Goal: Transaction & Acquisition: Purchase product/service

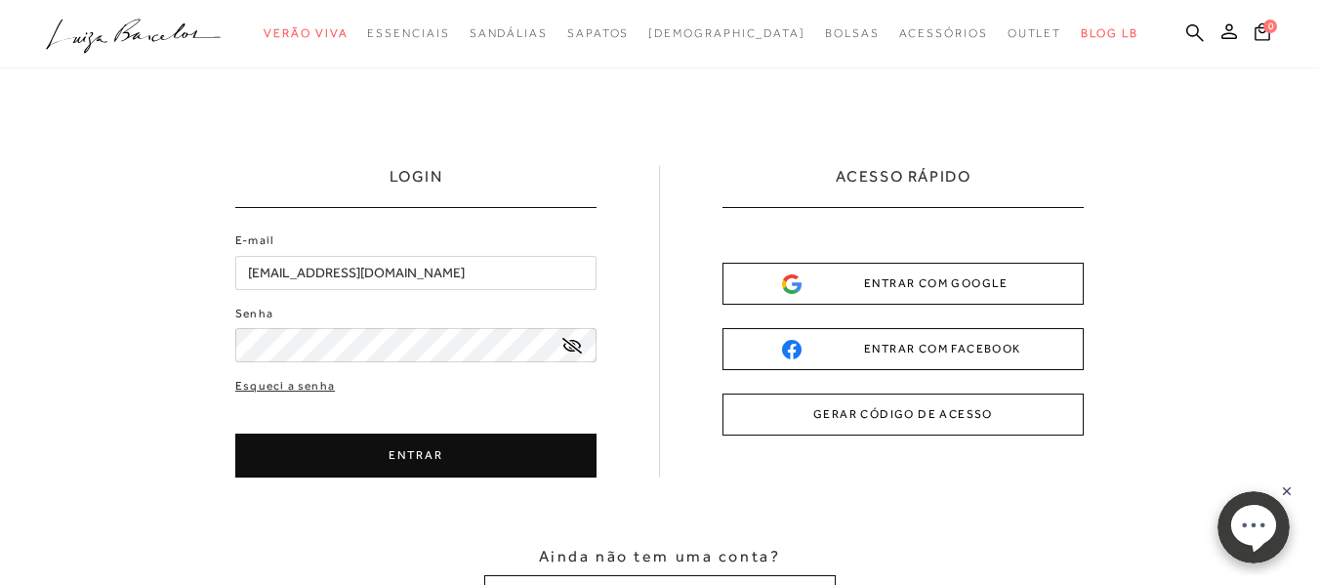
click at [436, 433] on div "Esqueci a senha ENTRAR CADASTRE-SE" at bounding box center [415, 427] width 361 height 101
click at [440, 437] on button "ENTRAR" at bounding box center [415, 455] width 361 height 44
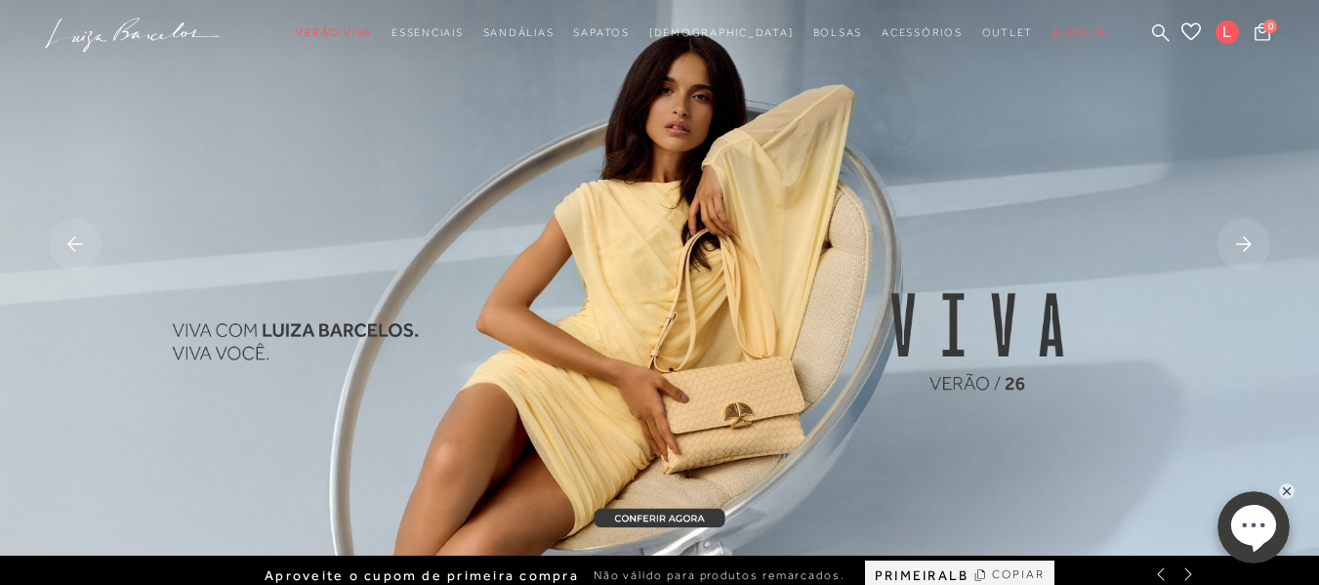
scroll to position [98, 0]
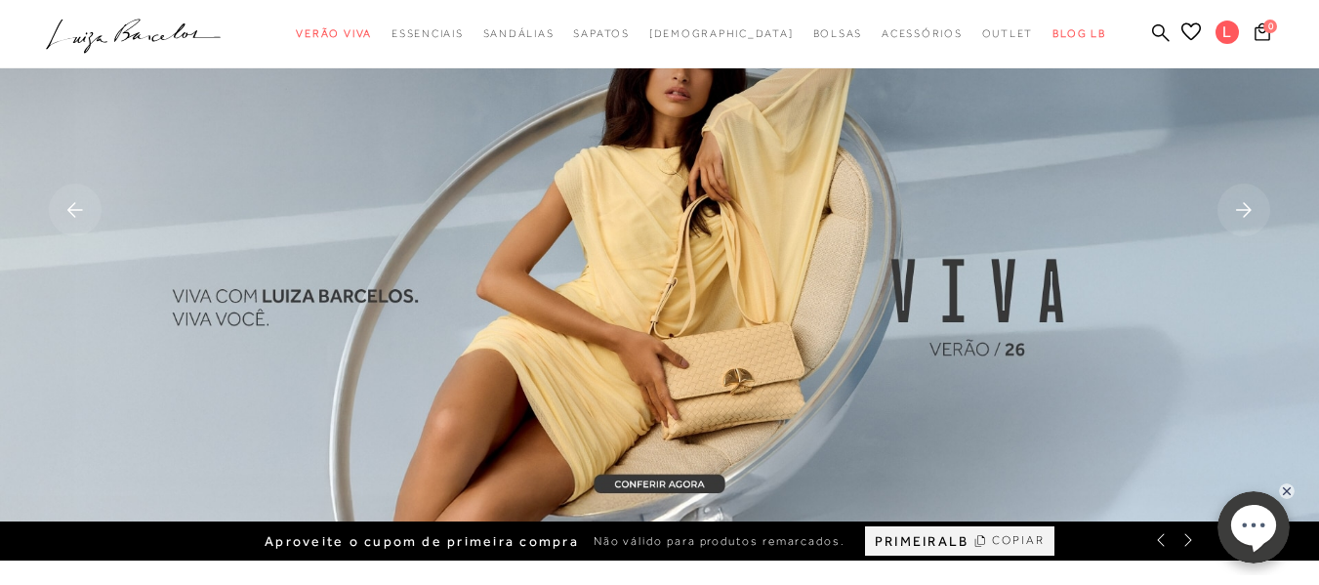
click at [720, 434] on img at bounding box center [659, 211] width 1319 height 619
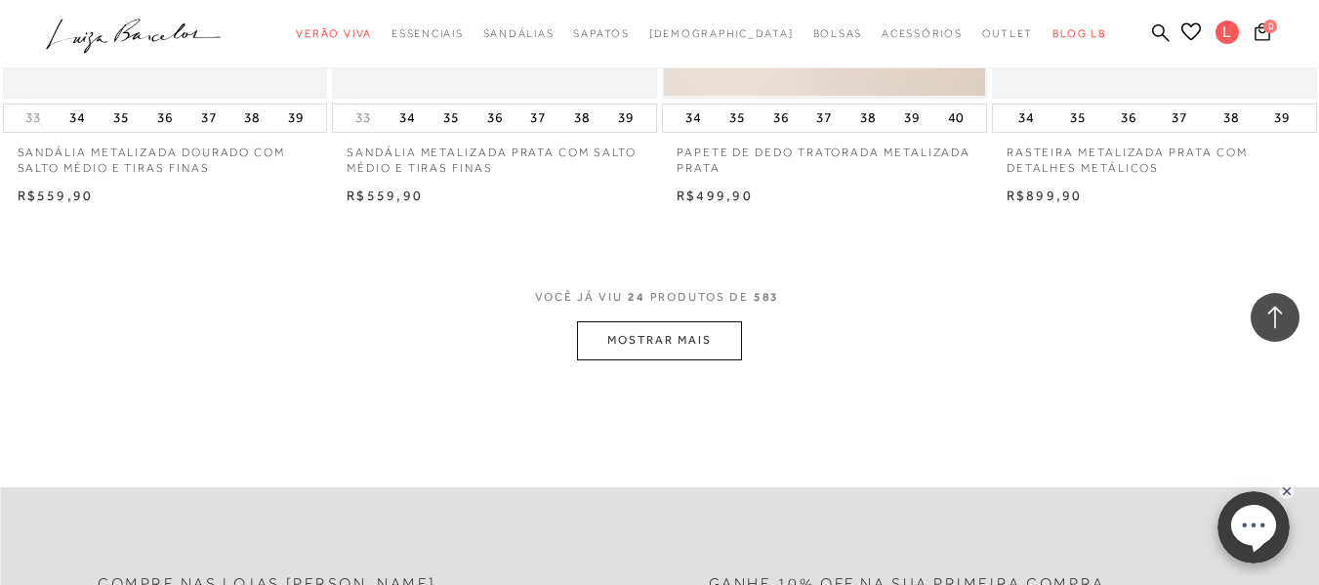
scroll to position [3816, 0]
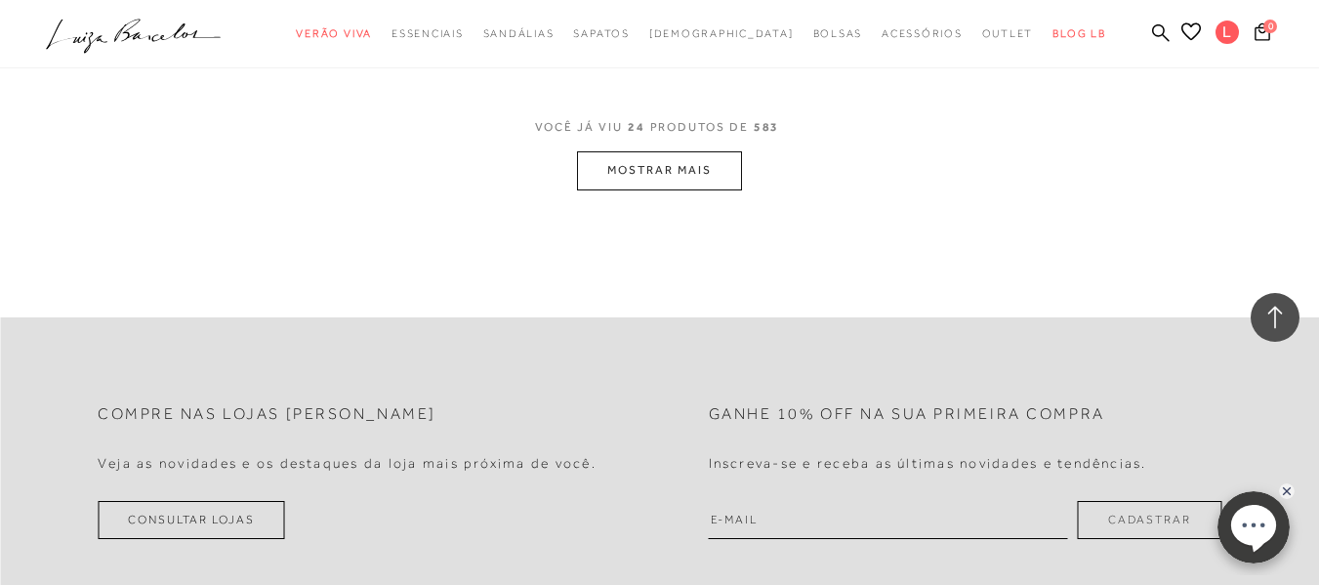
click at [672, 175] on button "MOSTRAR MAIS" at bounding box center [659, 170] width 164 height 38
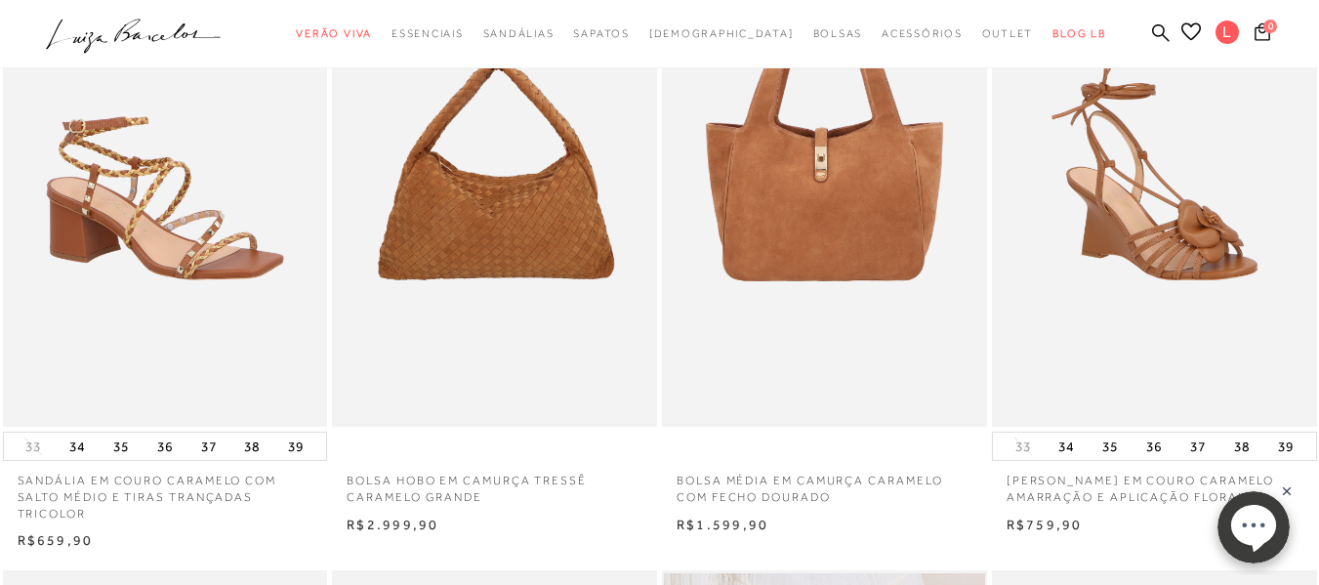
scroll to position [50, 0]
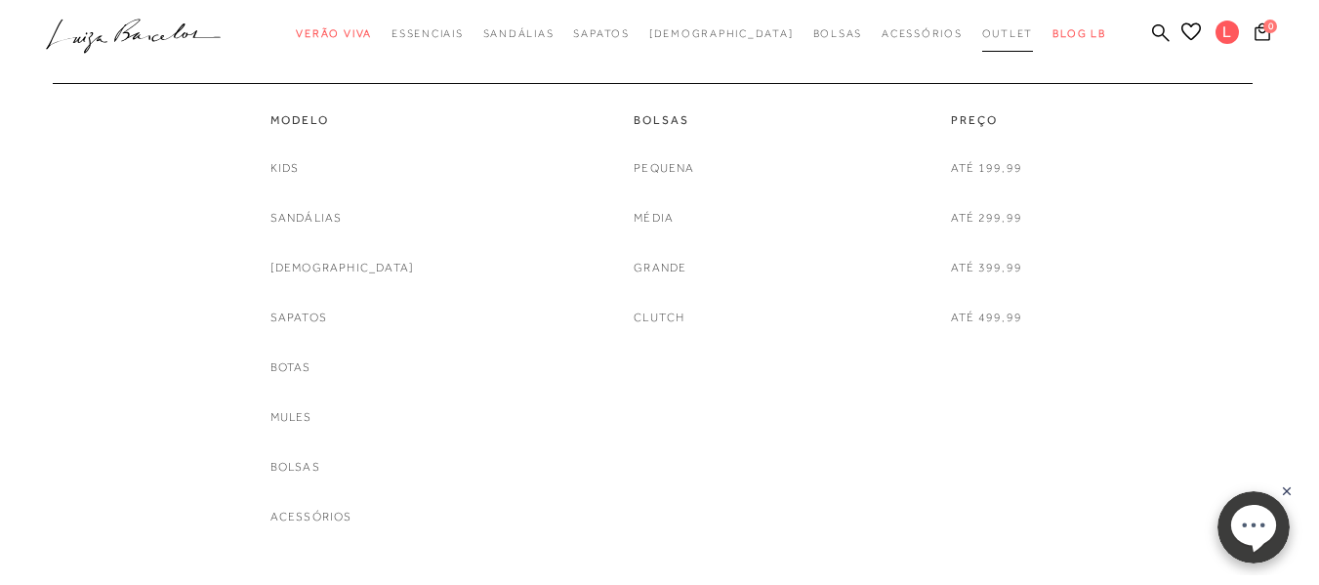
click at [982, 38] on span "Outlet" at bounding box center [1008, 33] width 52 height 12
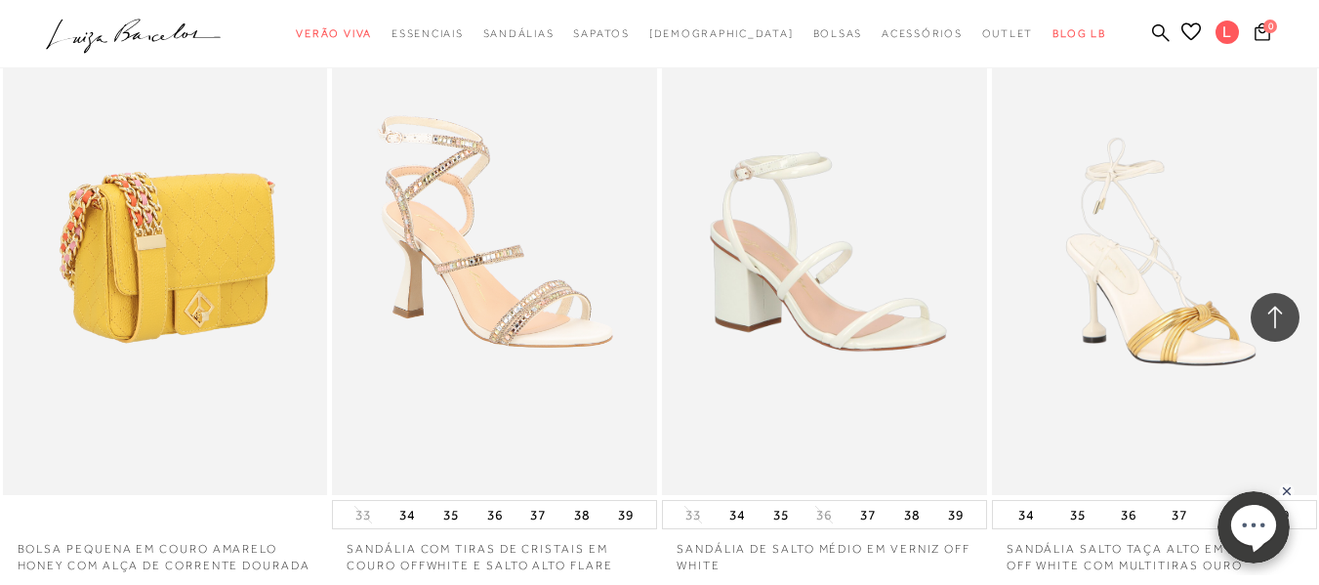
scroll to position [3710, 0]
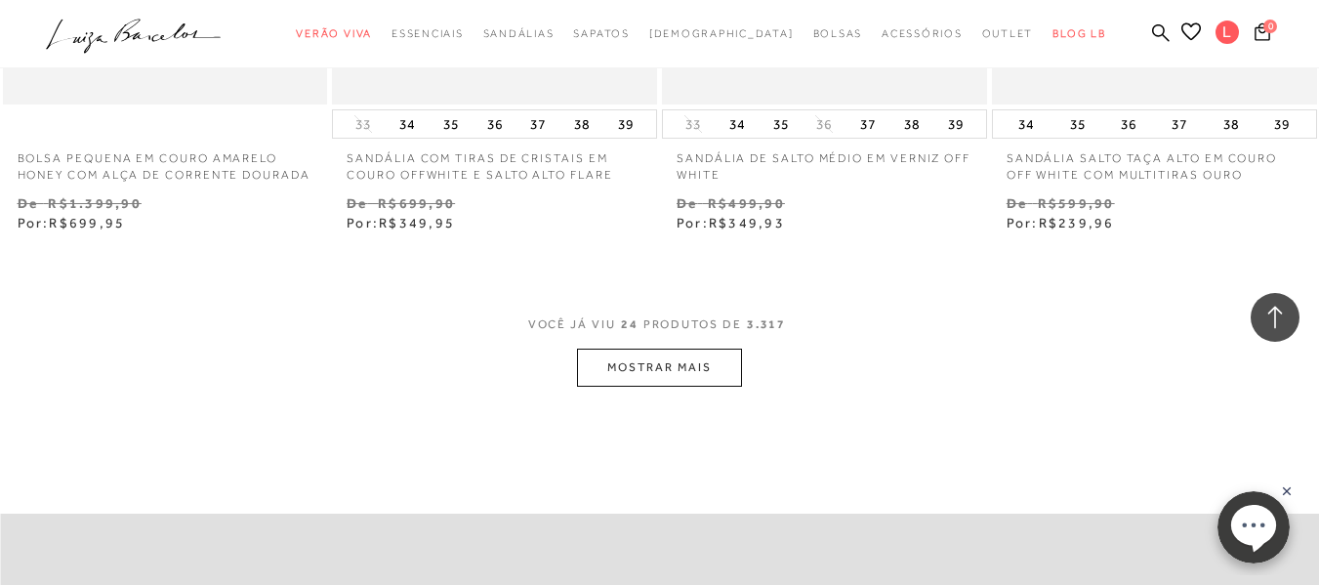
click at [669, 374] on button "MOSTRAR MAIS" at bounding box center [659, 368] width 164 height 38
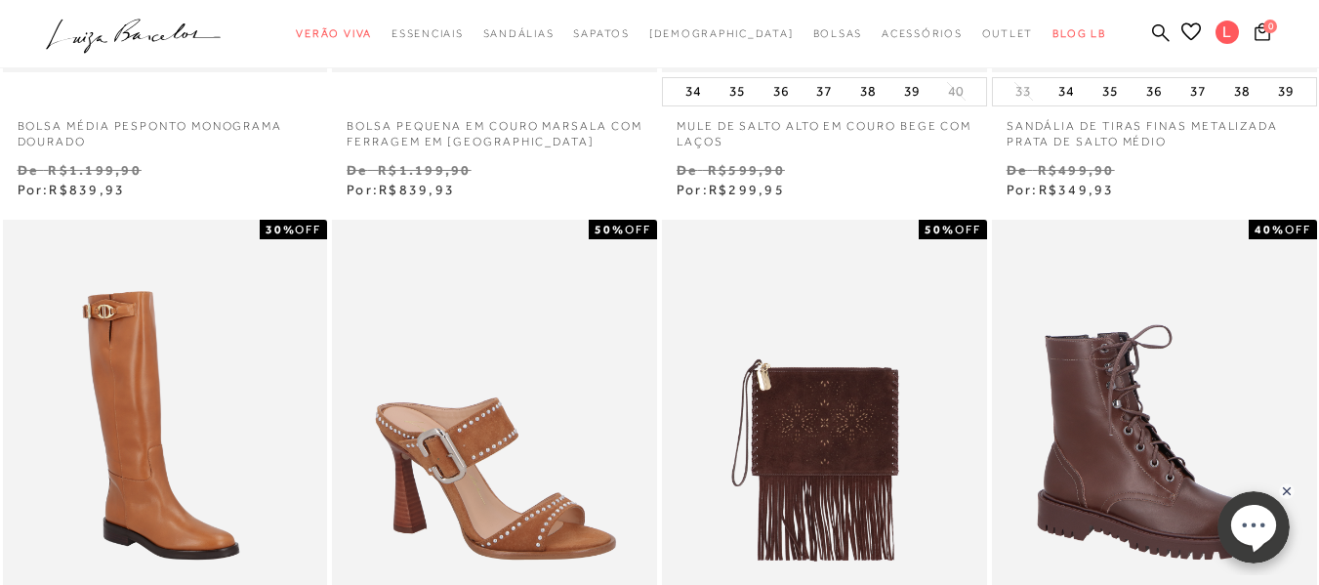
scroll to position [0, 0]
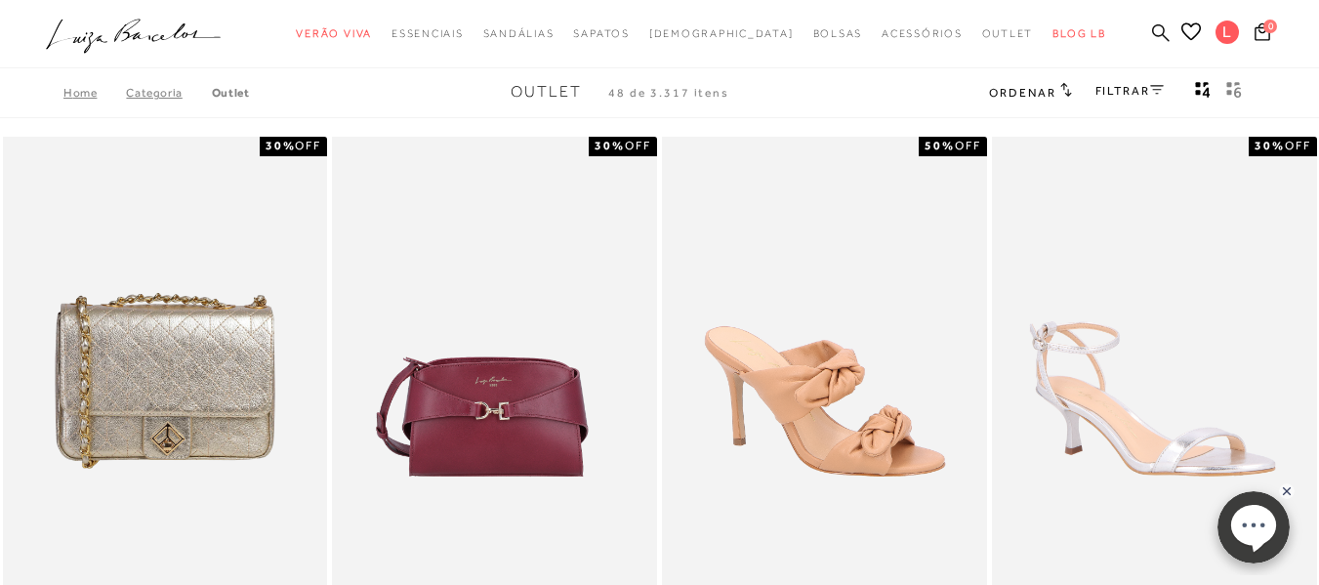
click at [1152, 40] on icon at bounding box center [1161, 32] width 18 height 19
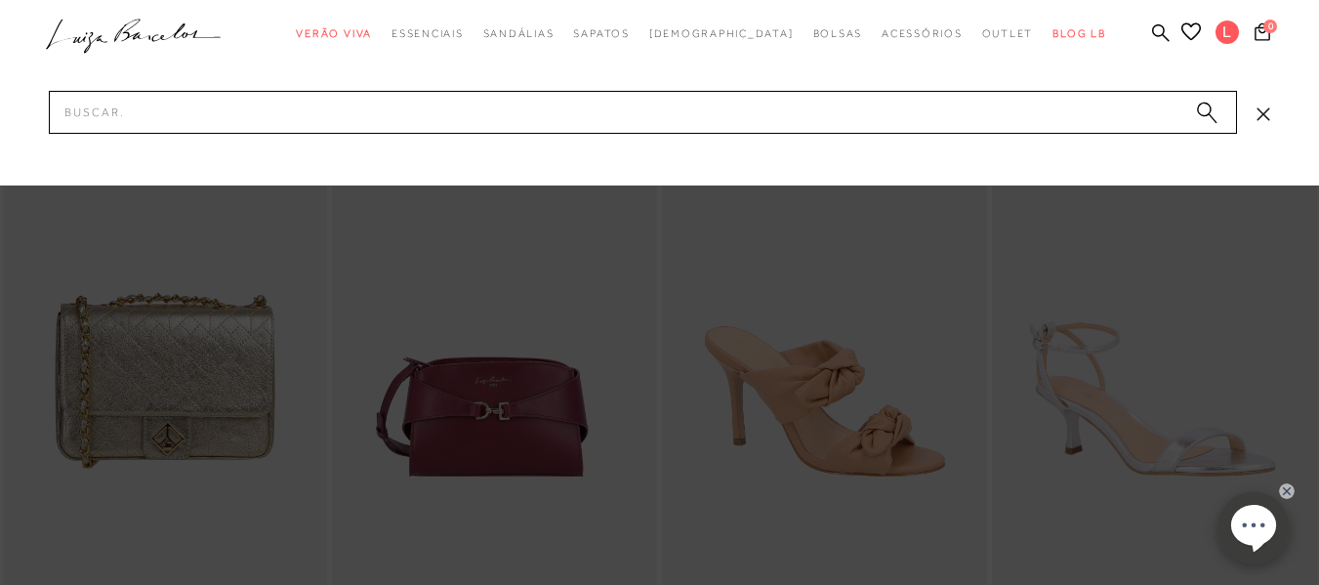
click at [771, 78] on div at bounding box center [659, 92] width 1319 height 185
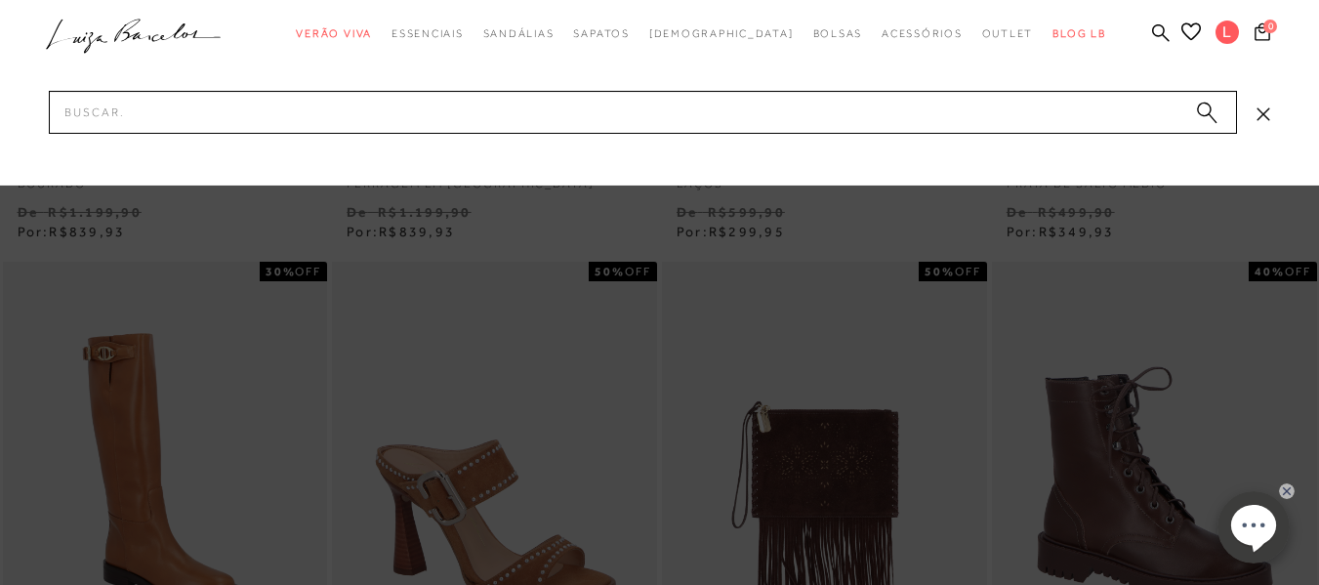
scroll to position [512, 0]
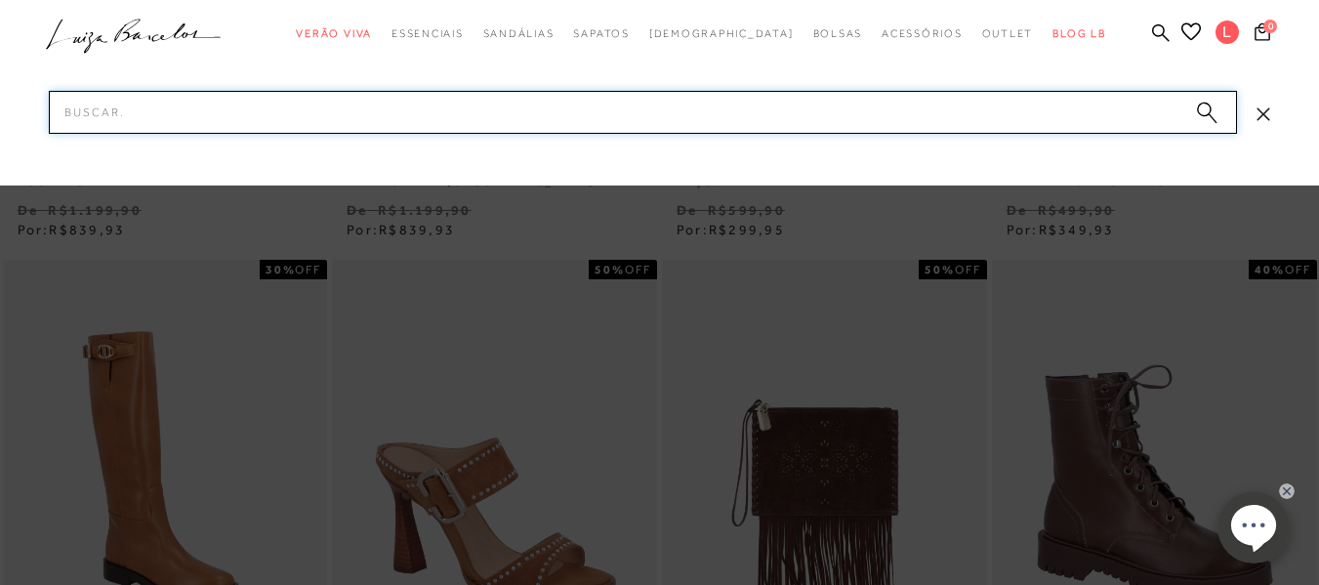
click at [771, 99] on input "Pesquisar" at bounding box center [643, 112] width 1188 height 43
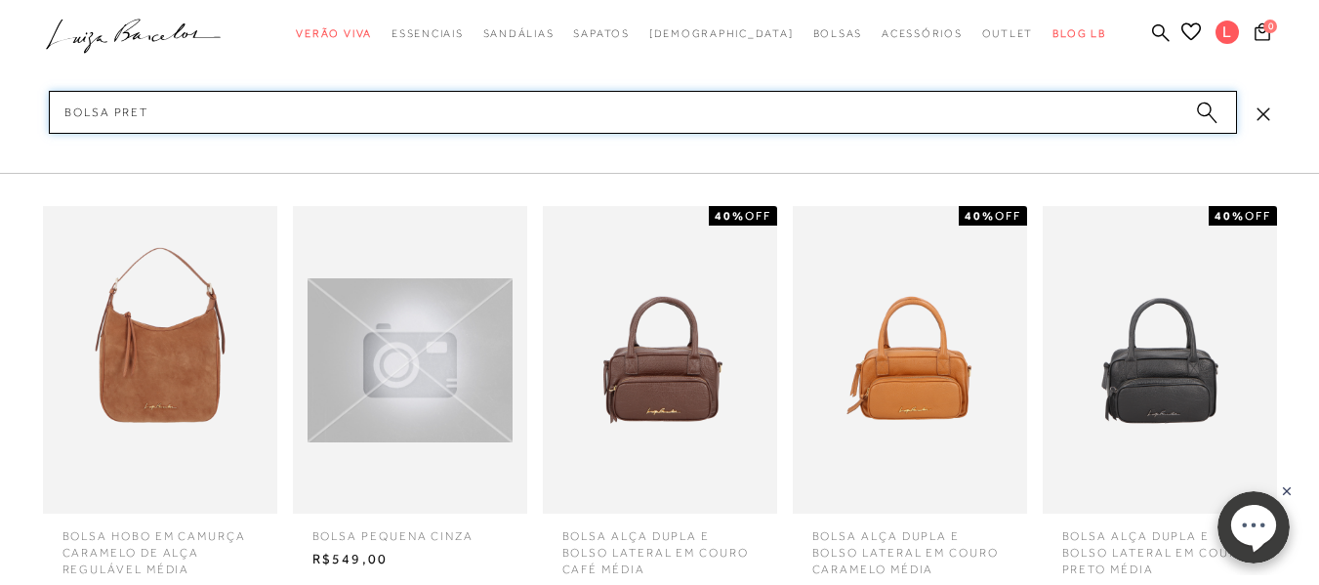
type input "BOLSA PRETA"
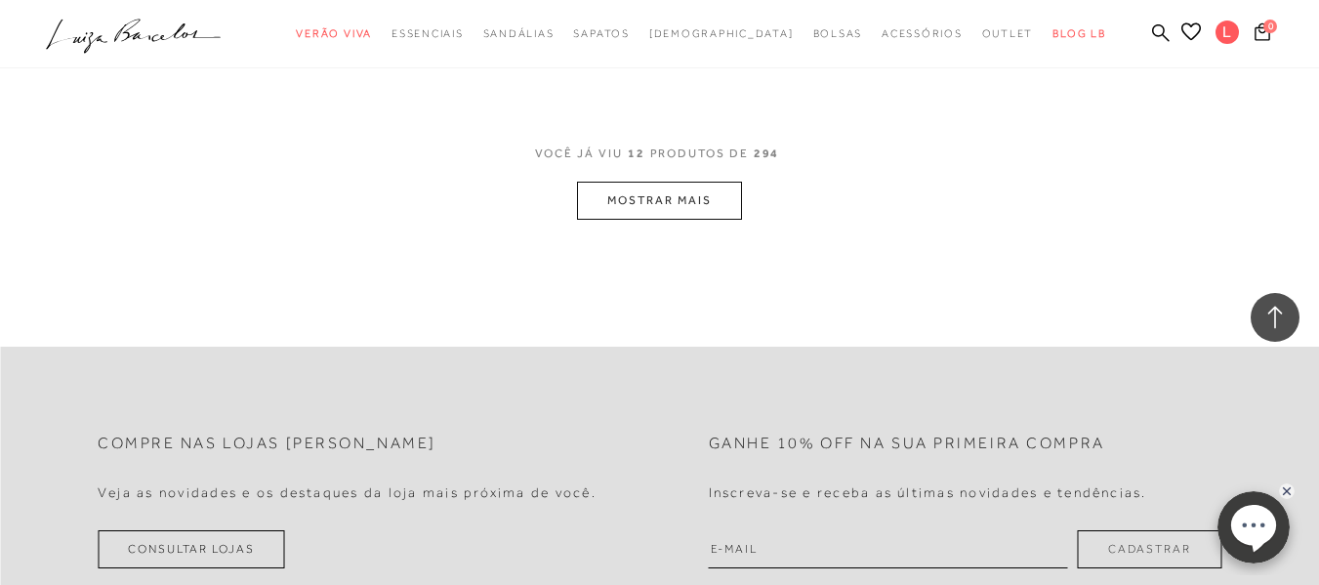
scroll to position [1953, 0]
click at [721, 201] on button "MOSTRAR MAIS" at bounding box center [659, 199] width 164 height 38
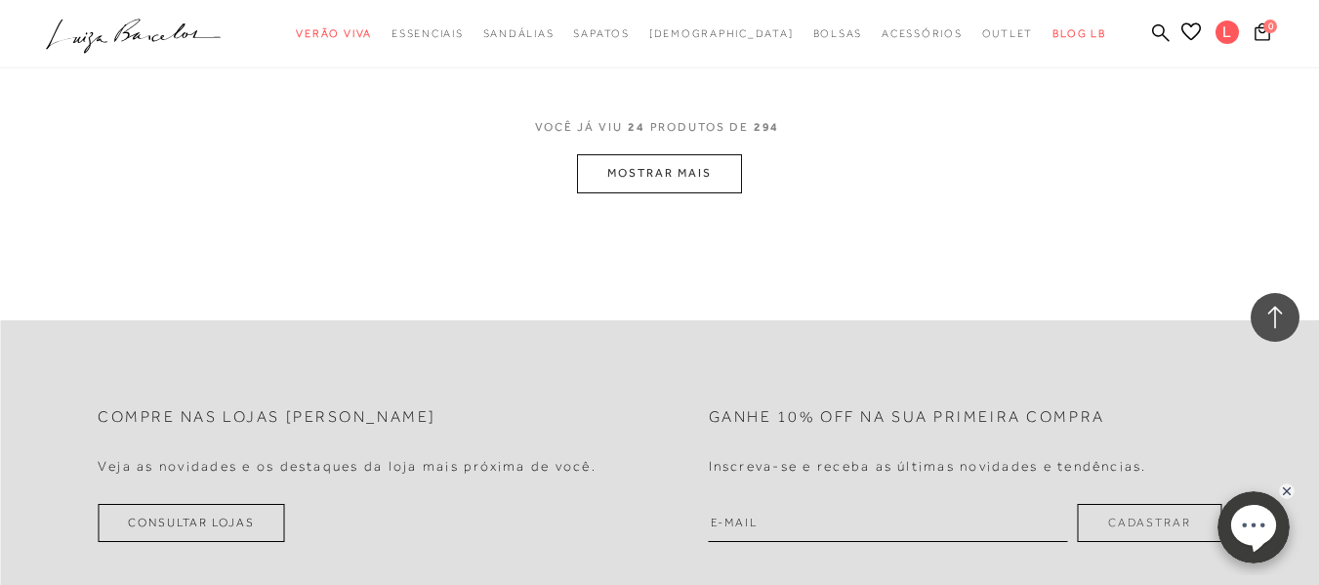
scroll to position [3905, 0]
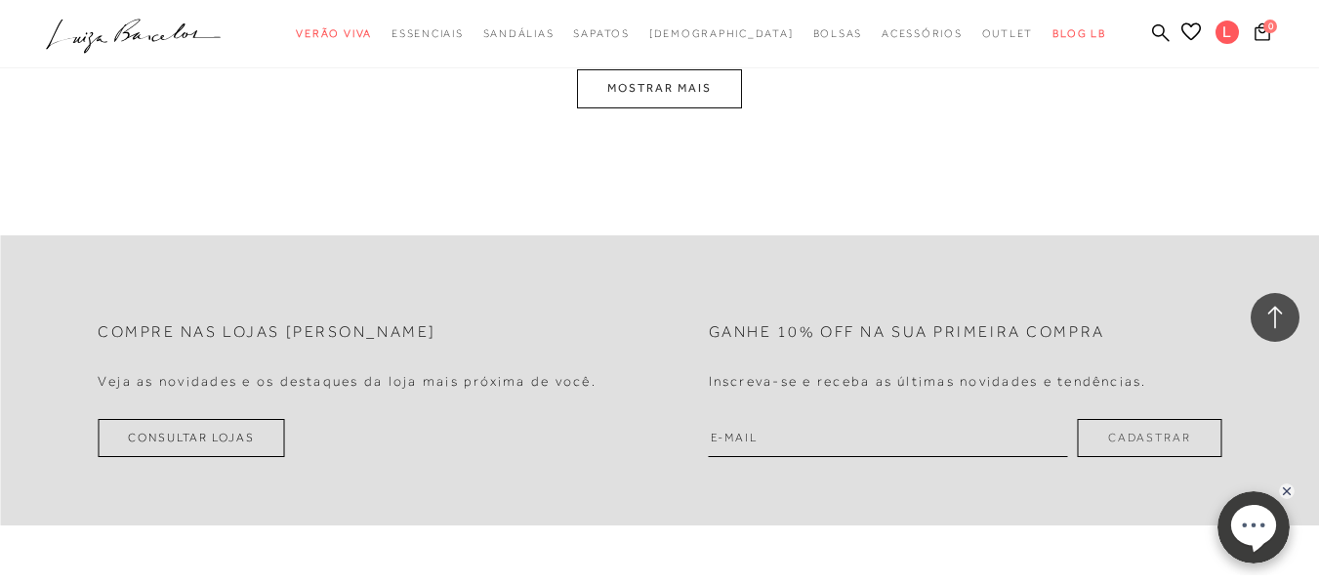
click at [646, 107] on button "MOSTRAR MAIS" at bounding box center [659, 88] width 164 height 38
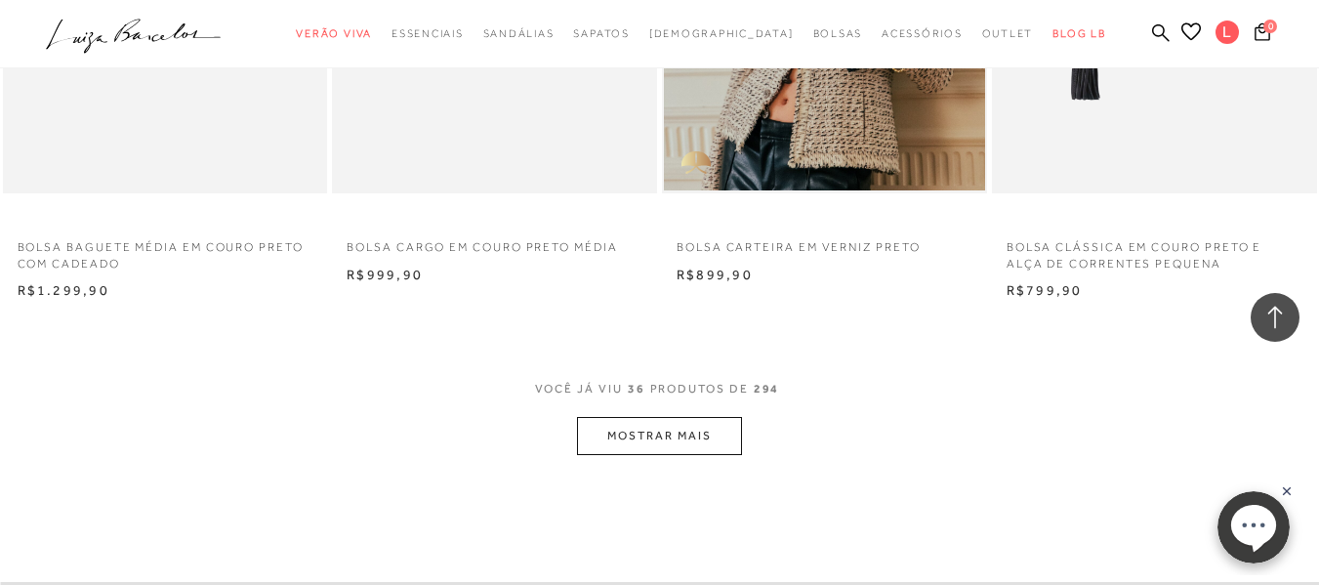
scroll to position [5418, 0]
click at [680, 454] on button "MOSTRAR MAIS" at bounding box center [659, 435] width 164 height 38
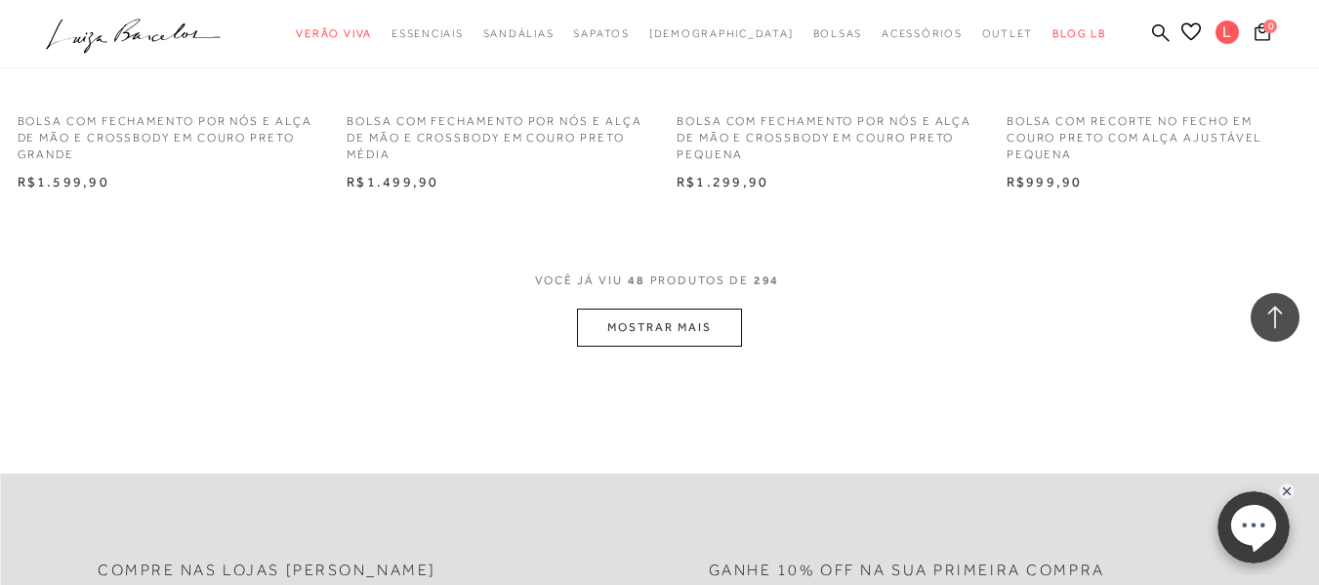
scroll to position [7566, 0]
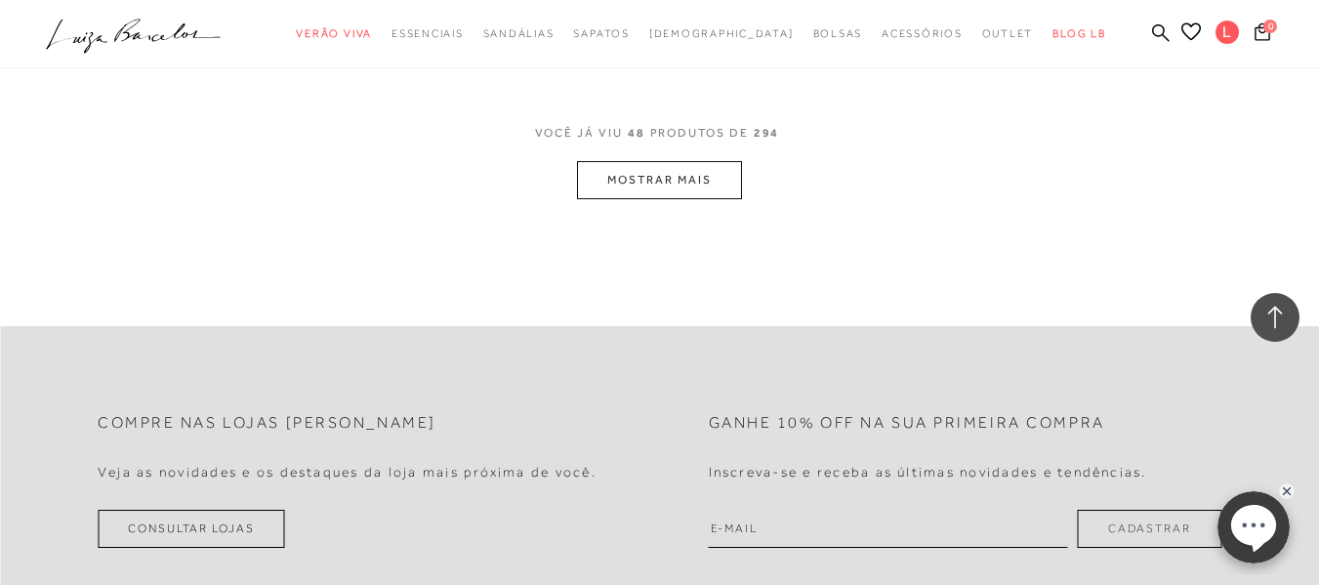
click at [693, 199] on button "MOSTRAR MAIS" at bounding box center [659, 180] width 164 height 38
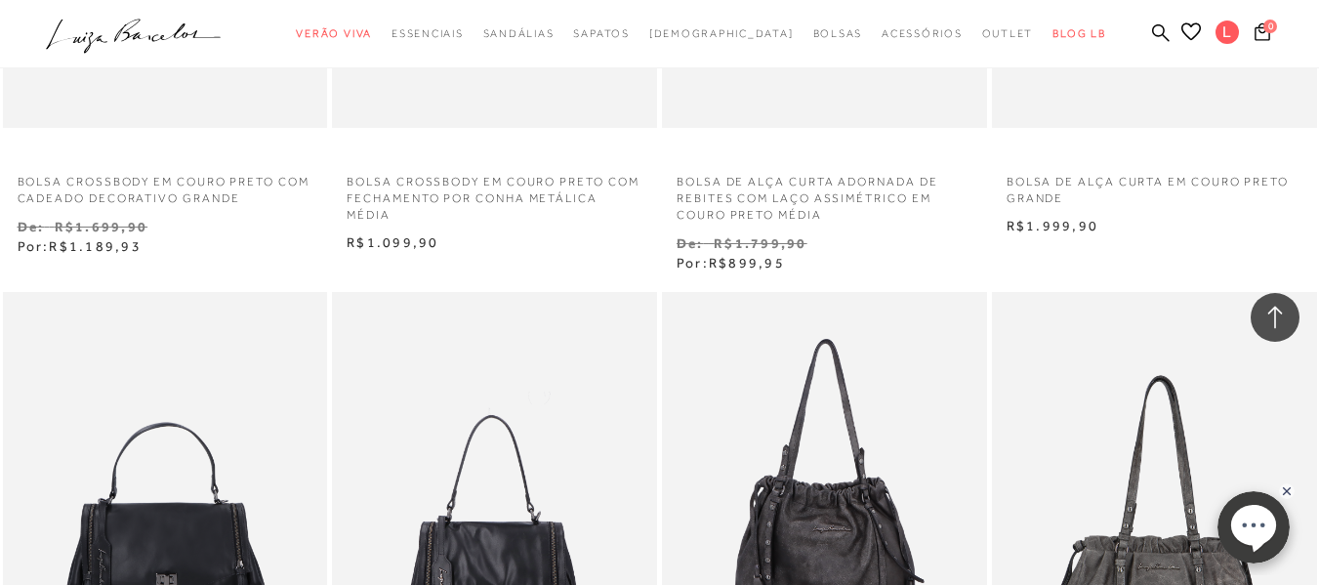
scroll to position [8152, 0]
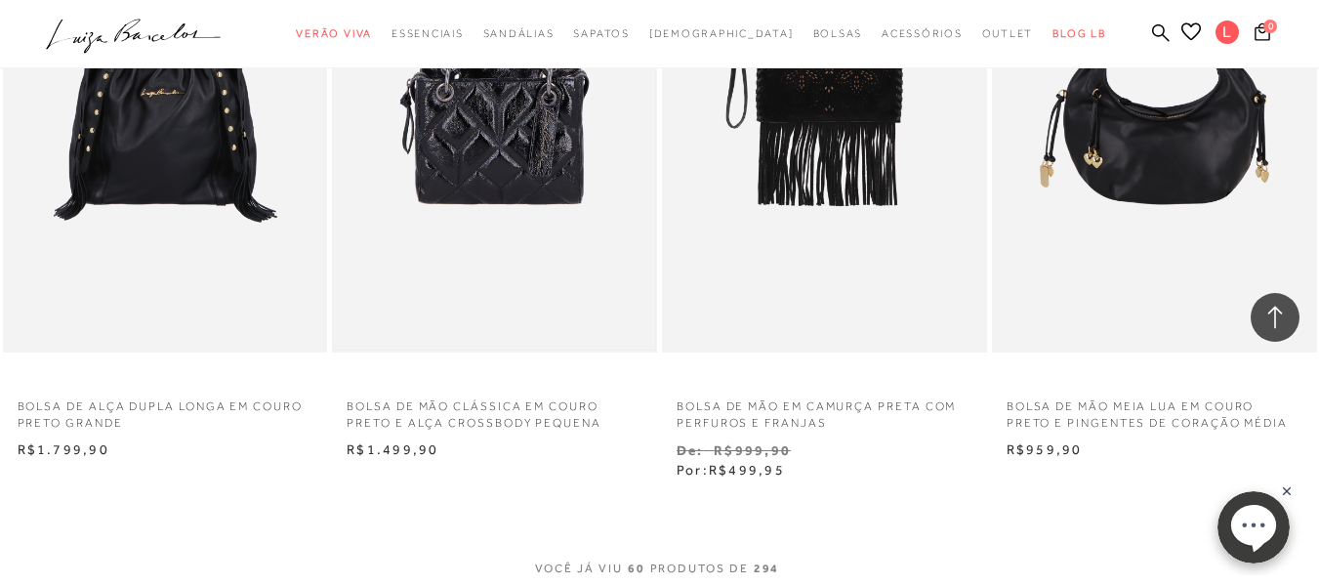
click at [382, 198] on img at bounding box center [494, 108] width 321 height 481
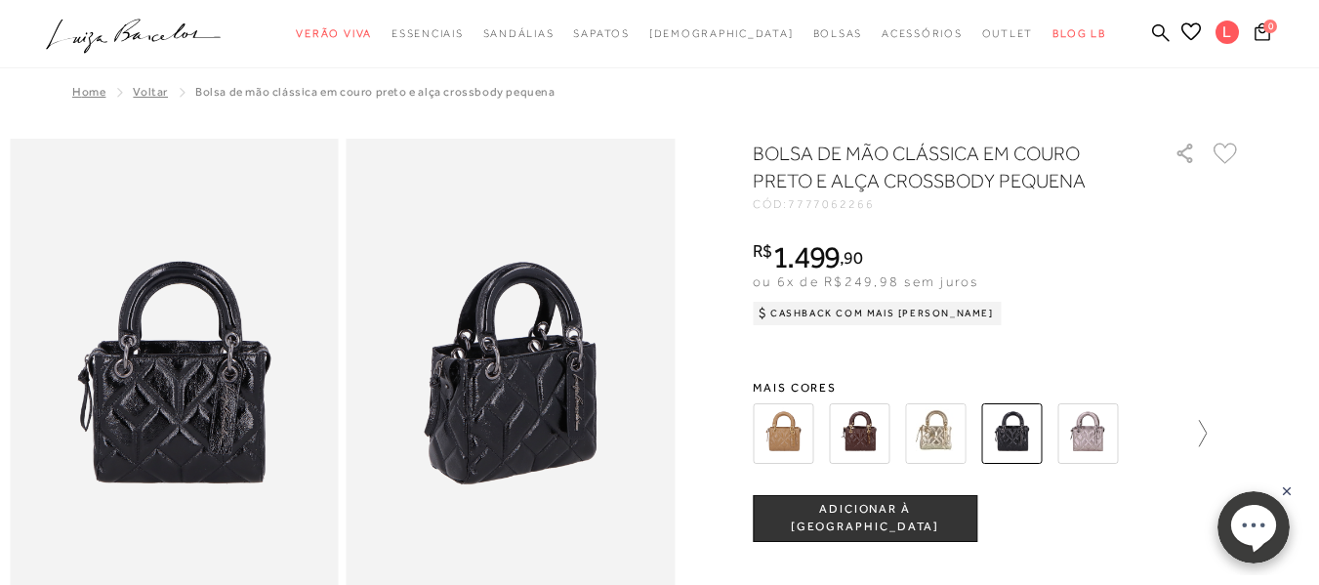
click at [1207, 440] on icon at bounding box center [1192, 433] width 27 height 27
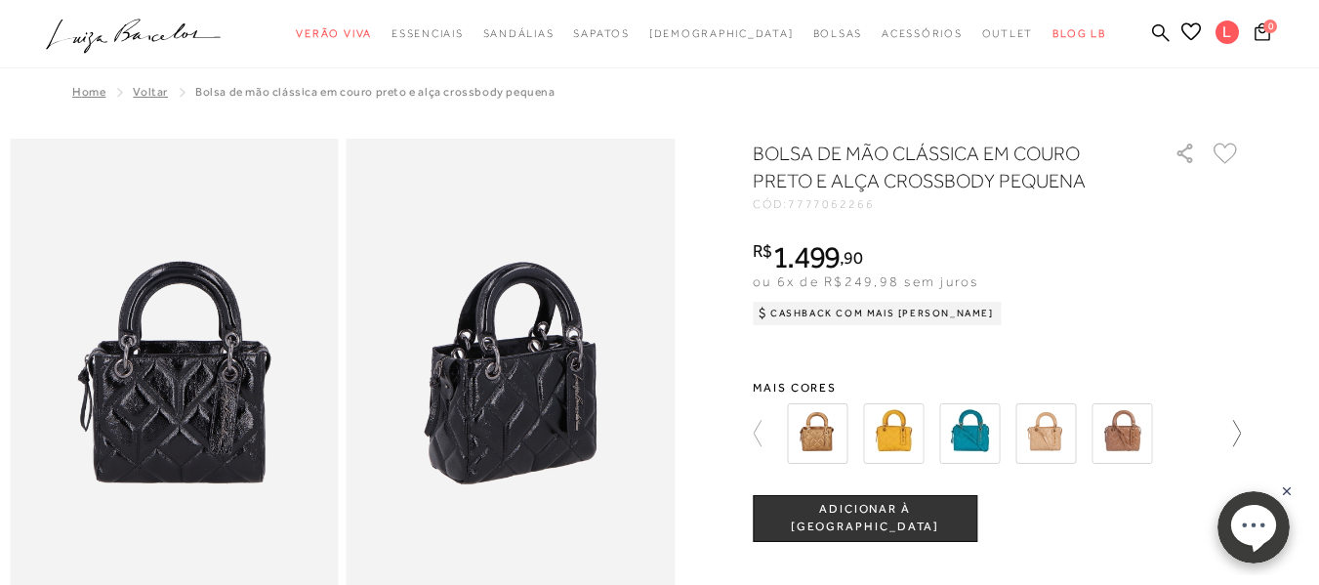
click at [1201, 440] on div at bounding box center [991, 433] width 420 height 72
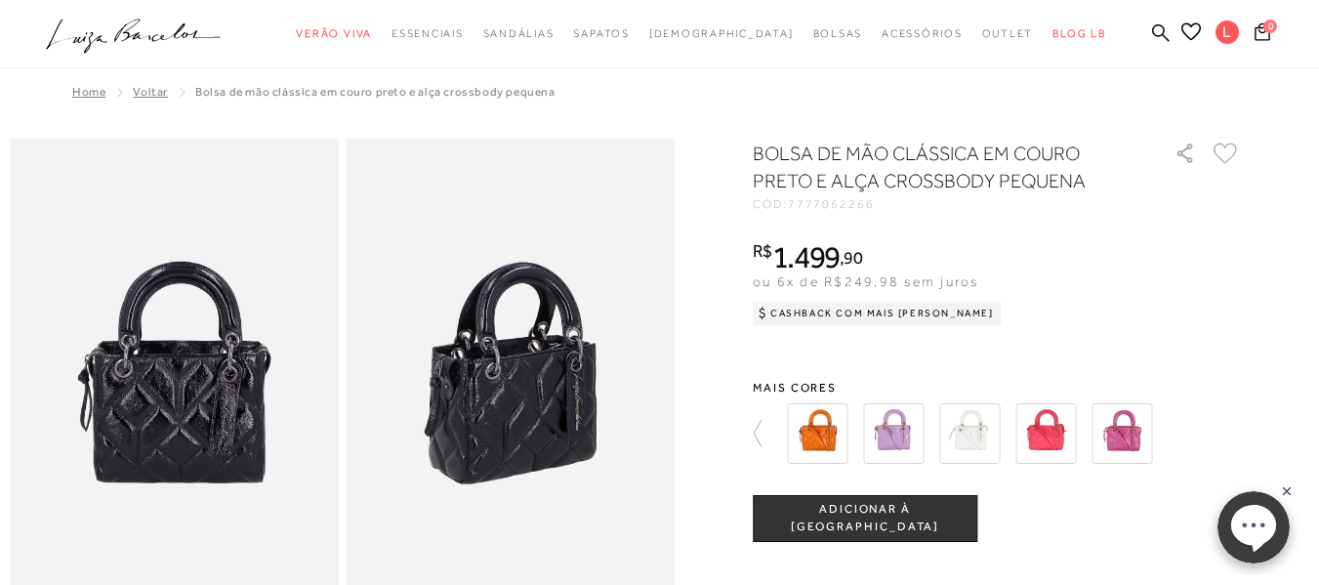
click at [1228, 426] on div at bounding box center [997, 433] width 488 height 72
click at [1195, 429] on div at bounding box center [1008, 433] width 454 height 72
click at [768, 432] on icon at bounding box center [766, 433] width 27 height 27
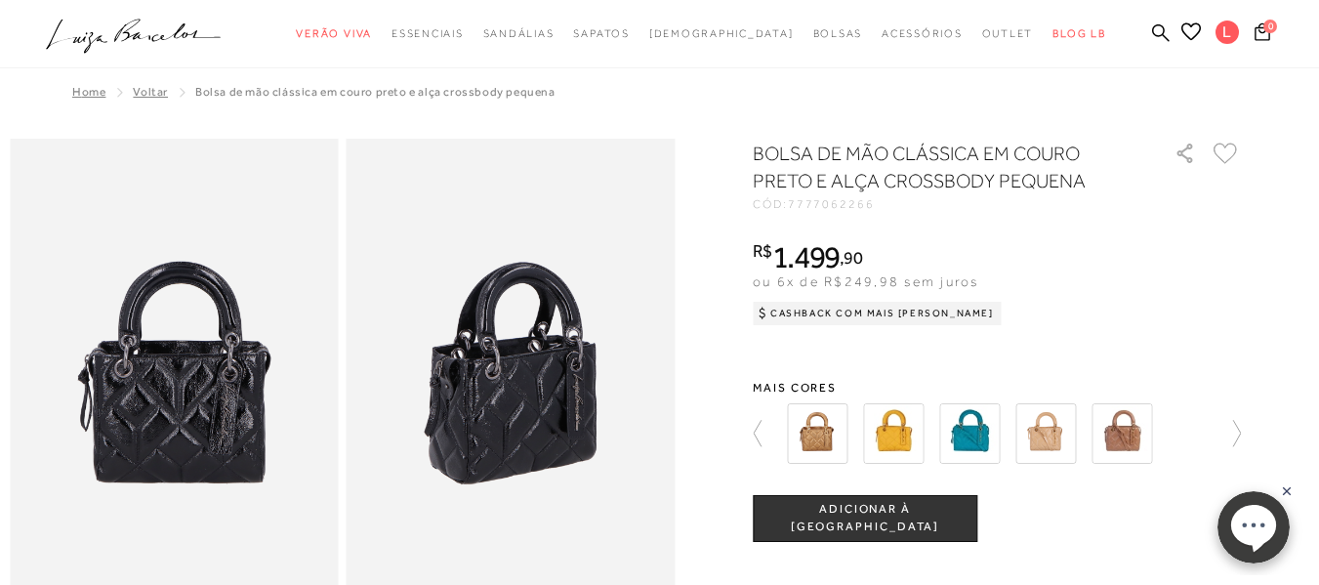
click at [1048, 441] on img at bounding box center [1045, 433] width 61 height 61
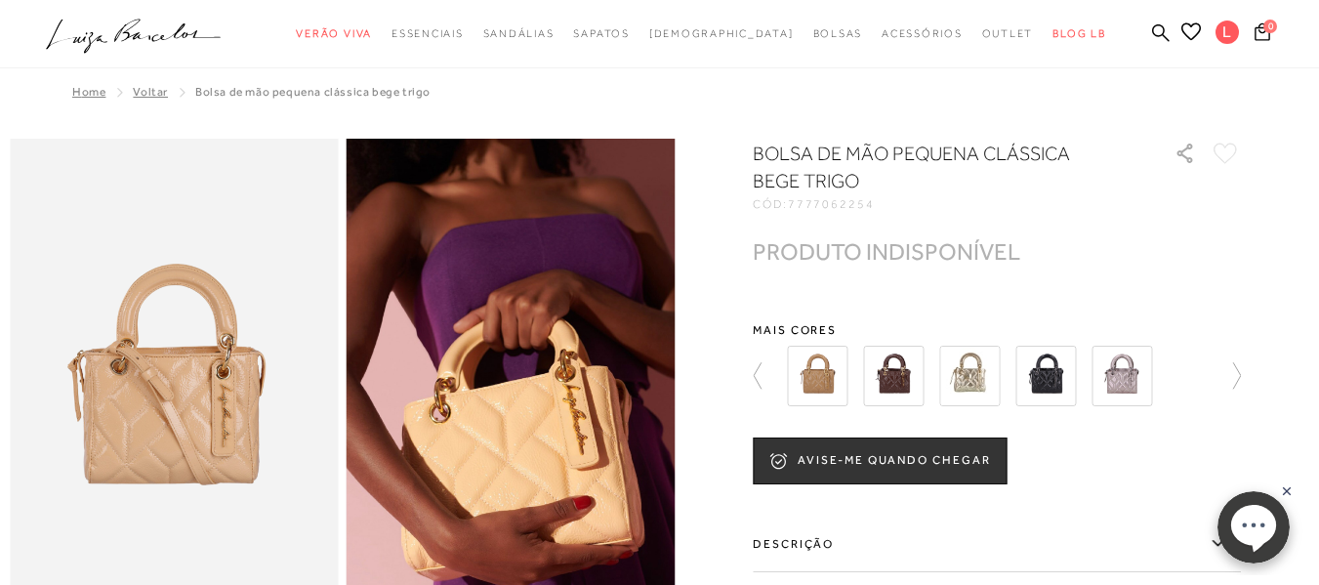
click at [893, 375] on img at bounding box center [893, 376] width 61 height 61
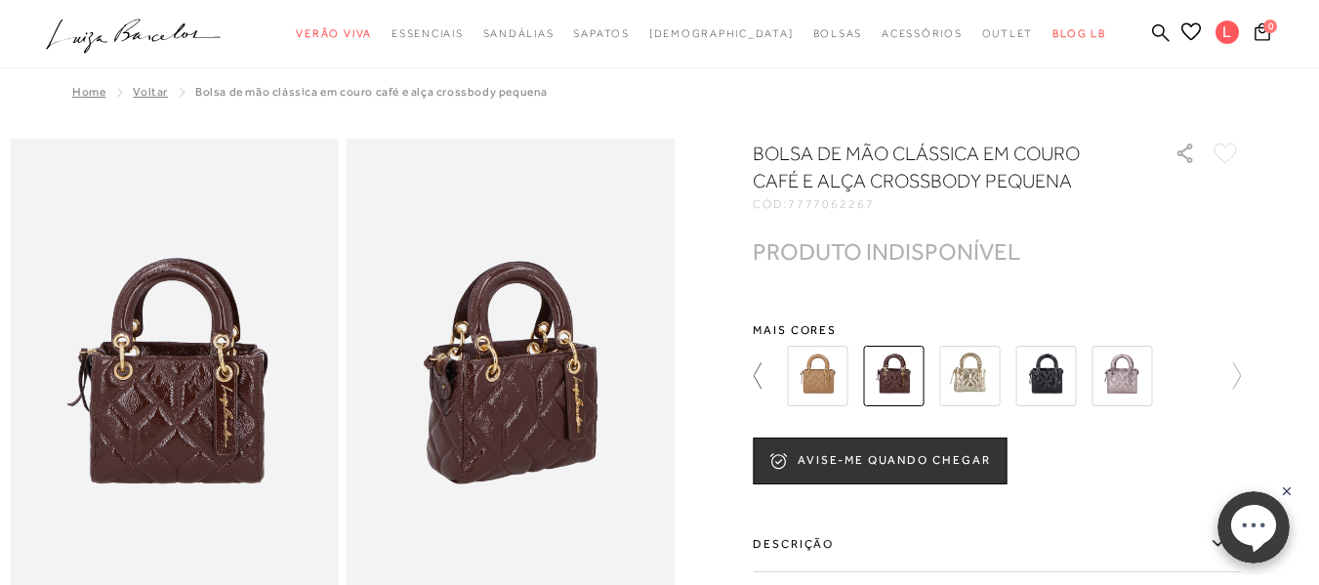
click at [775, 357] on link at bounding box center [766, 376] width 27 height 72
click at [764, 366] on icon at bounding box center [766, 375] width 27 height 27
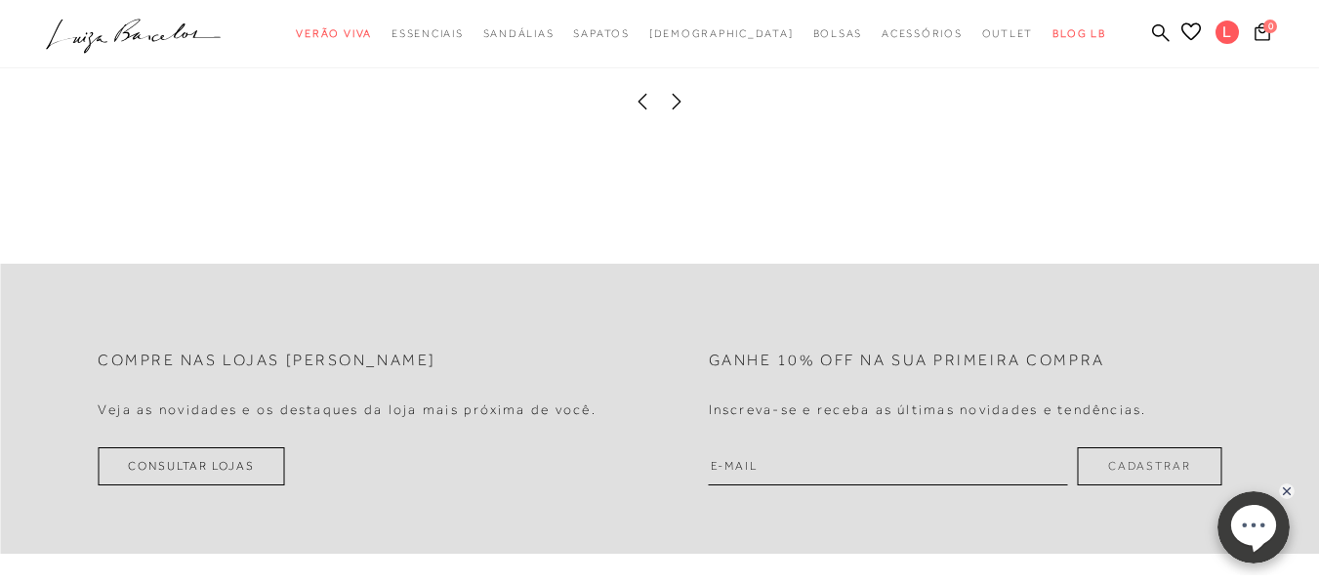
scroll to position [2734, 0]
